Goal: Task Accomplishment & Management: Use online tool/utility

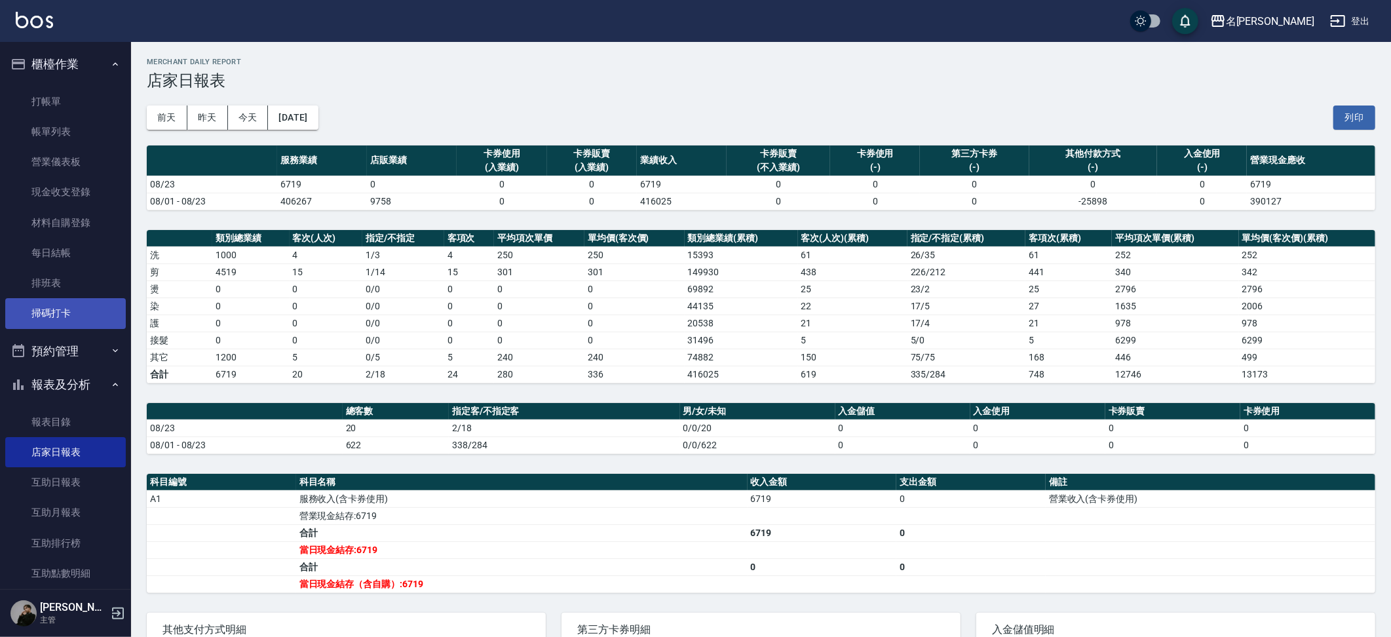
click at [52, 305] on link "掃碼打卡" at bounding box center [65, 313] width 121 height 30
